Goal: Task Accomplishment & Management: Manage account settings

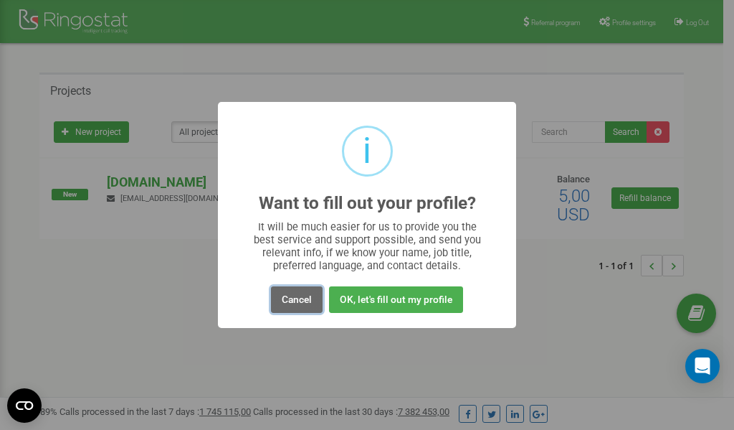
click at [301, 303] on button "Cancel" at bounding box center [297, 299] width 52 height 27
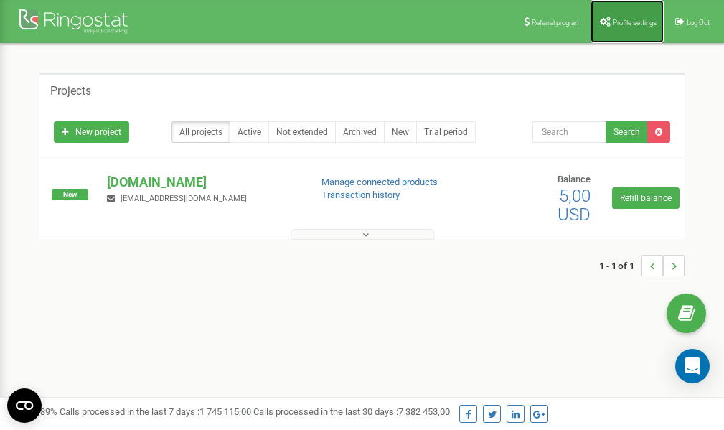
click at [626, 20] on span "Profile settings" at bounding box center [635, 23] width 44 height 8
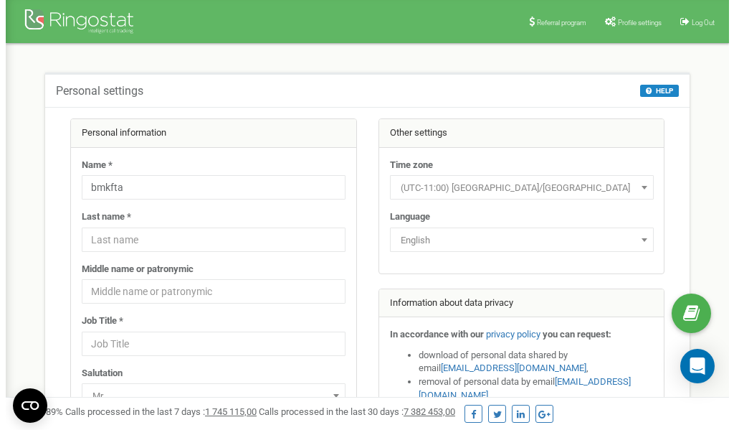
scroll to position [72, 0]
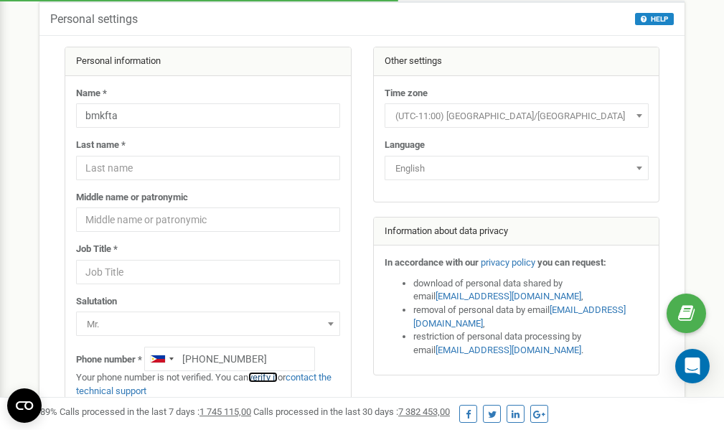
click at [270, 377] on link "verify it" at bounding box center [262, 377] width 29 height 11
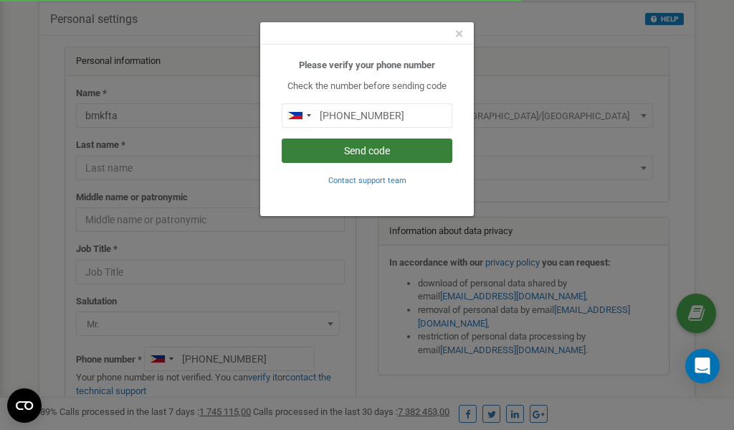
click at [381, 150] on button "Send code" at bounding box center [367, 150] width 171 height 24
